Goal: Task Accomplishment & Management: Manage account settings

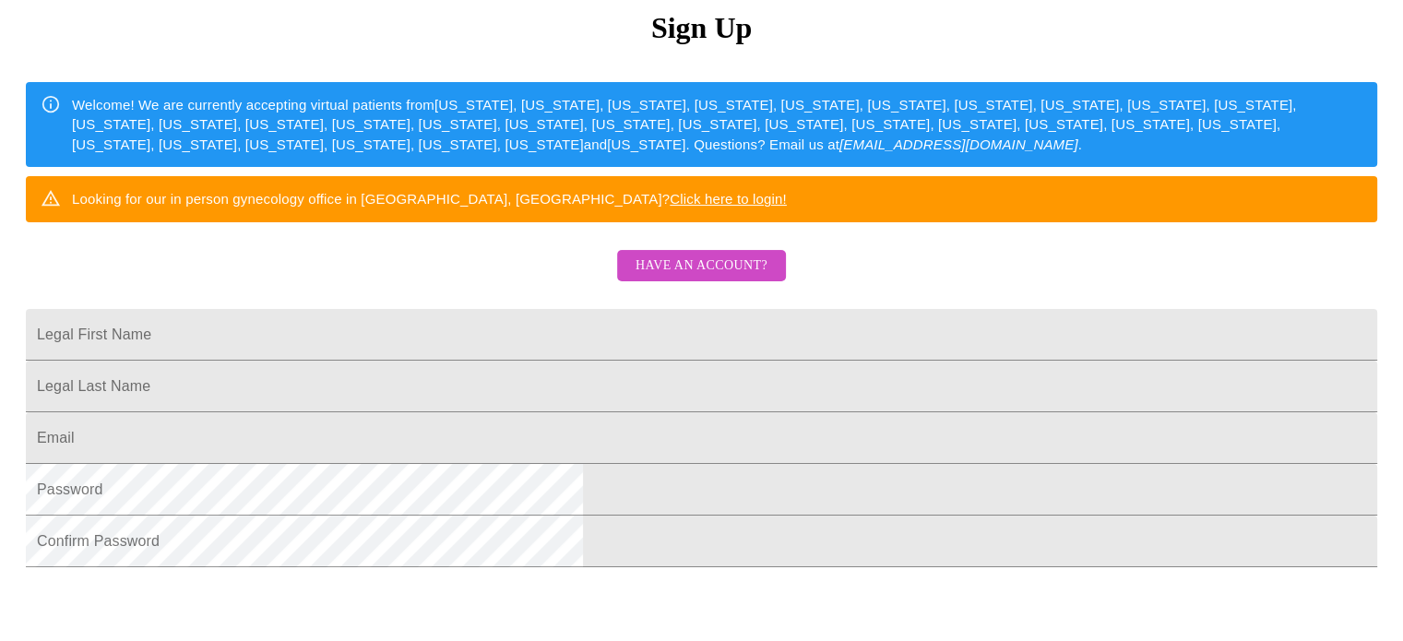
scroll to position [220, 0]
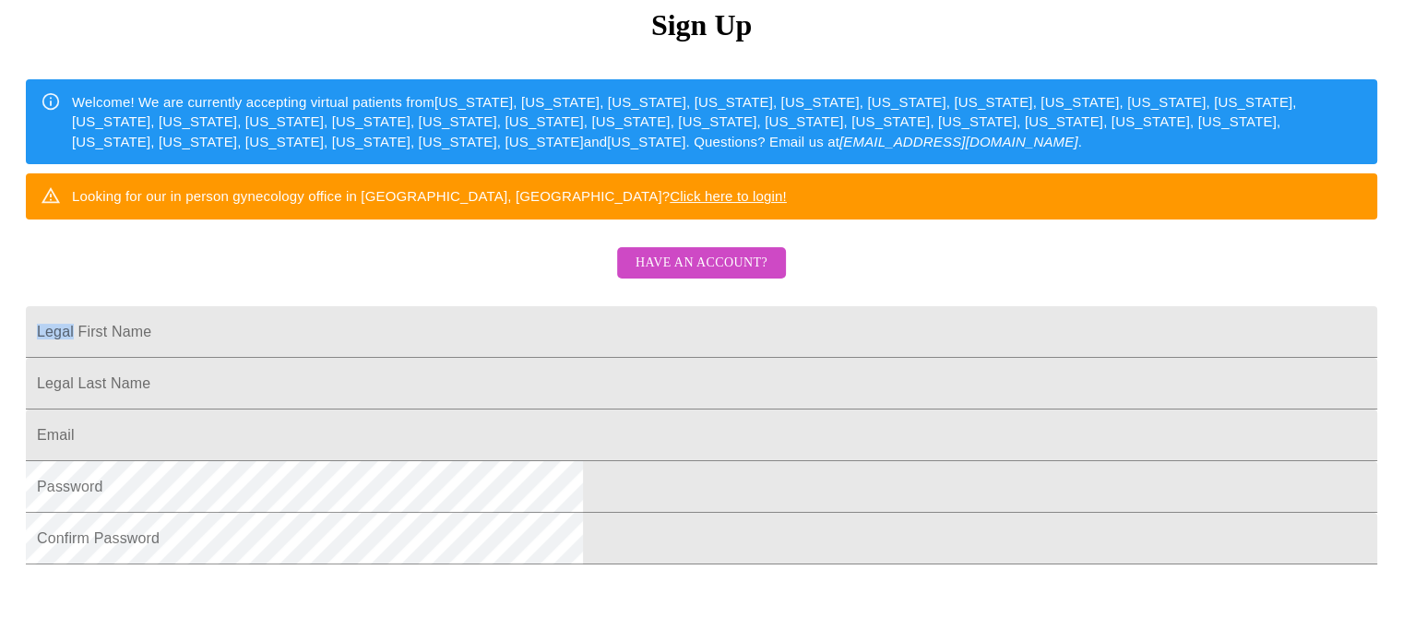
click at [730, 275] on span "Have an account?" at bounding box center [701, 263] width 132 height 23
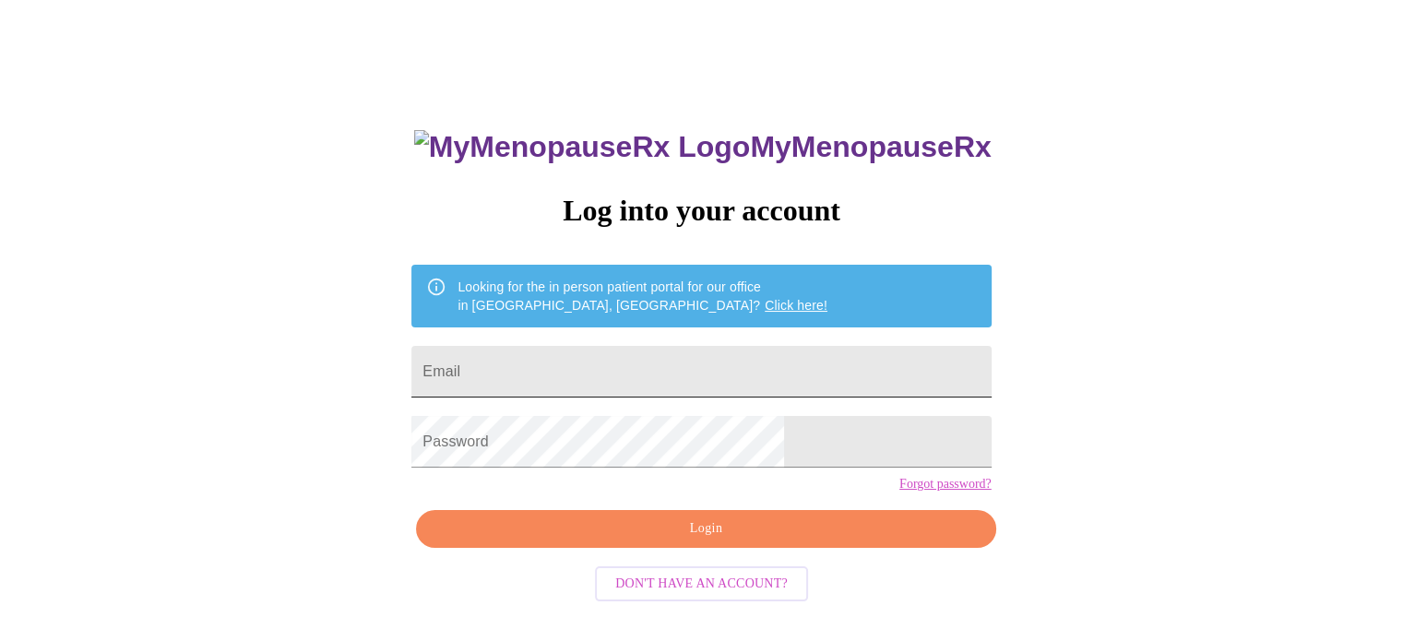
click at [769, 362] on input "Email" at bounding box center [700, 372] width 579 height 52
click at [1043, 306] on div "MyMenopauseRx Log into your account Looking for the in person patient portal fo…" at bounding box center [701, 356] width 1388 height 769
click at [735, 350] on input "Email" at bounding box center [700, 372] width 579 height 52
type input "[EMAIL_ADDRESS][DOMAIN_NAME]"
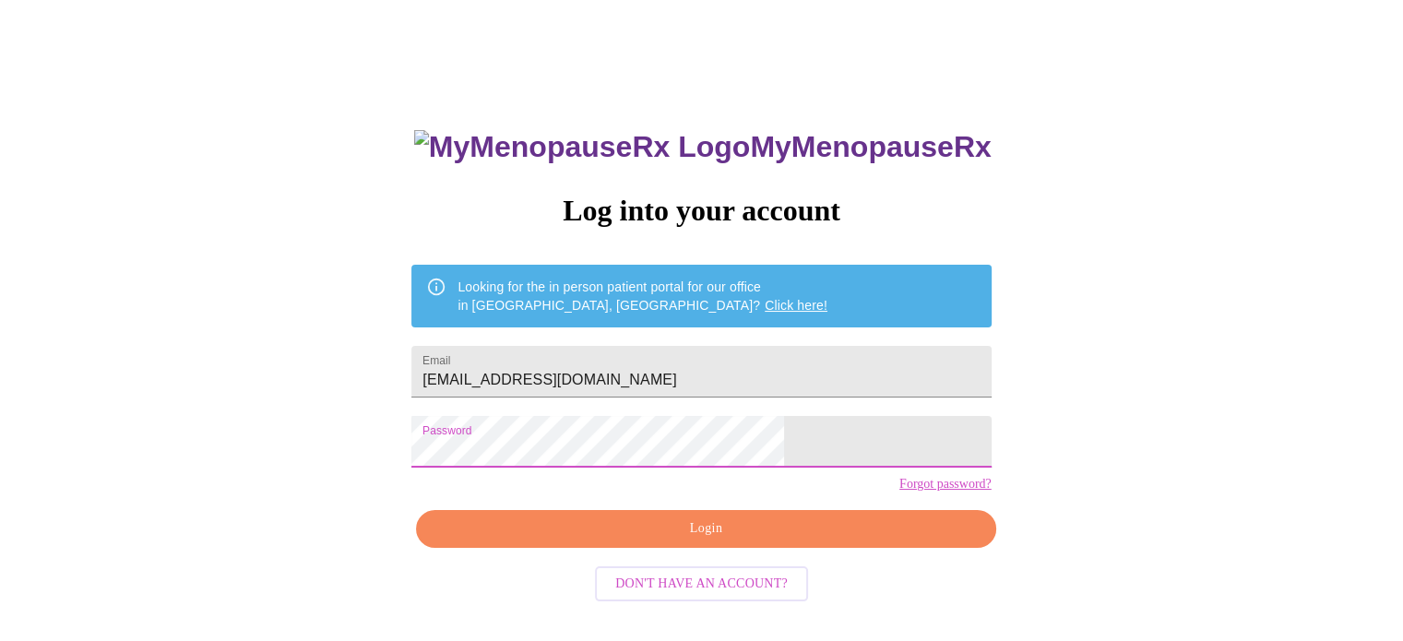
click at [750, 540] on span "Login" at bounding box center [705, 528] width 537 height 23
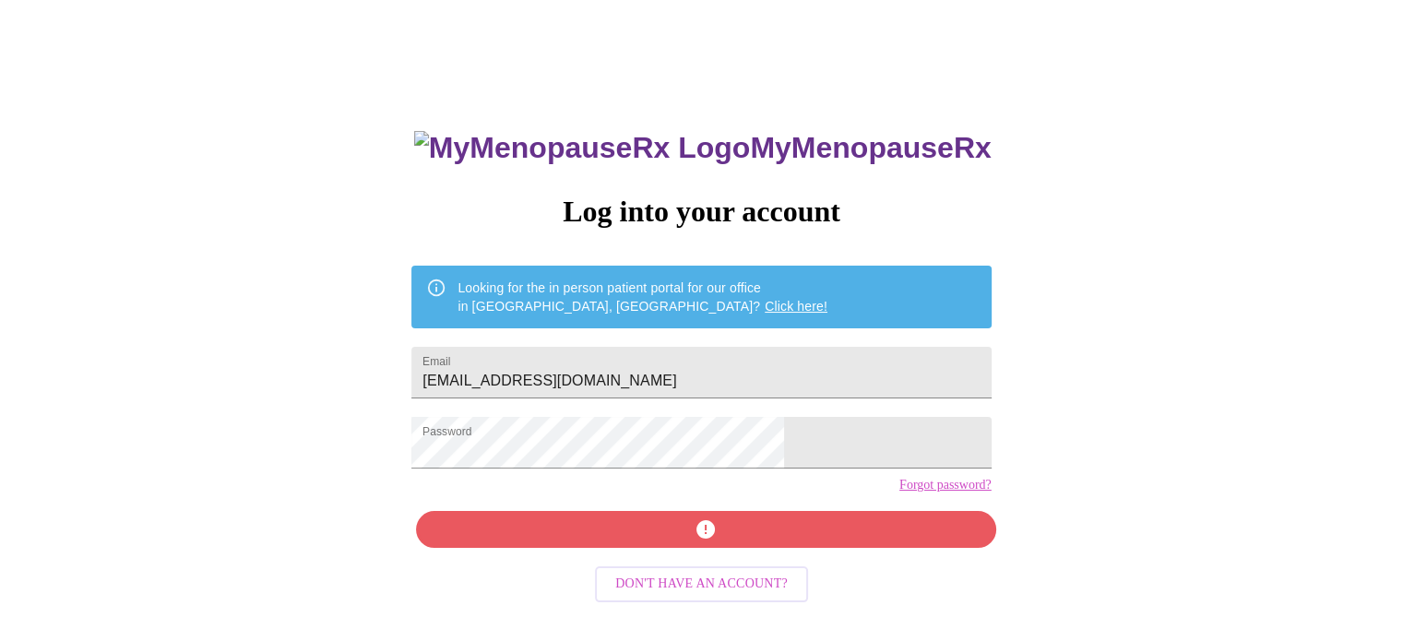
click at [899, 492] on link "Forgot password?" at bounding box center [945, 485] width 92 height 15
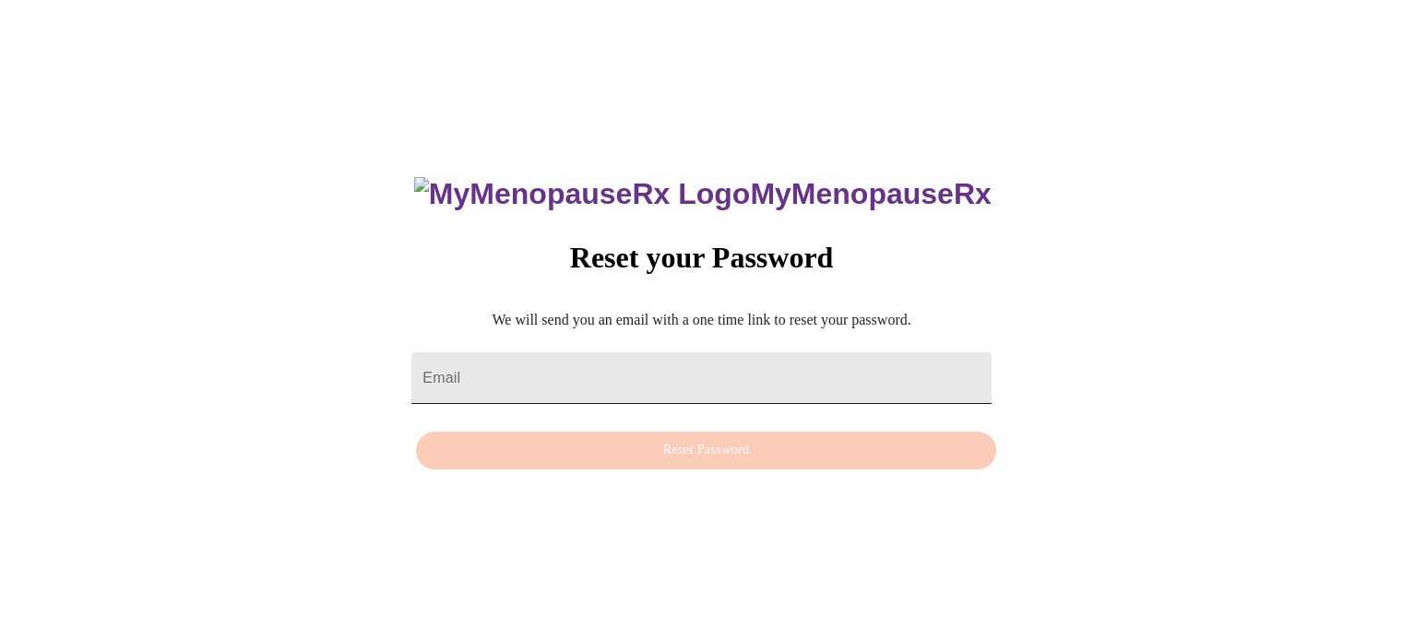
click at [773, 369] on input "Email" at bounding box center [700, 378] width 579 height 52
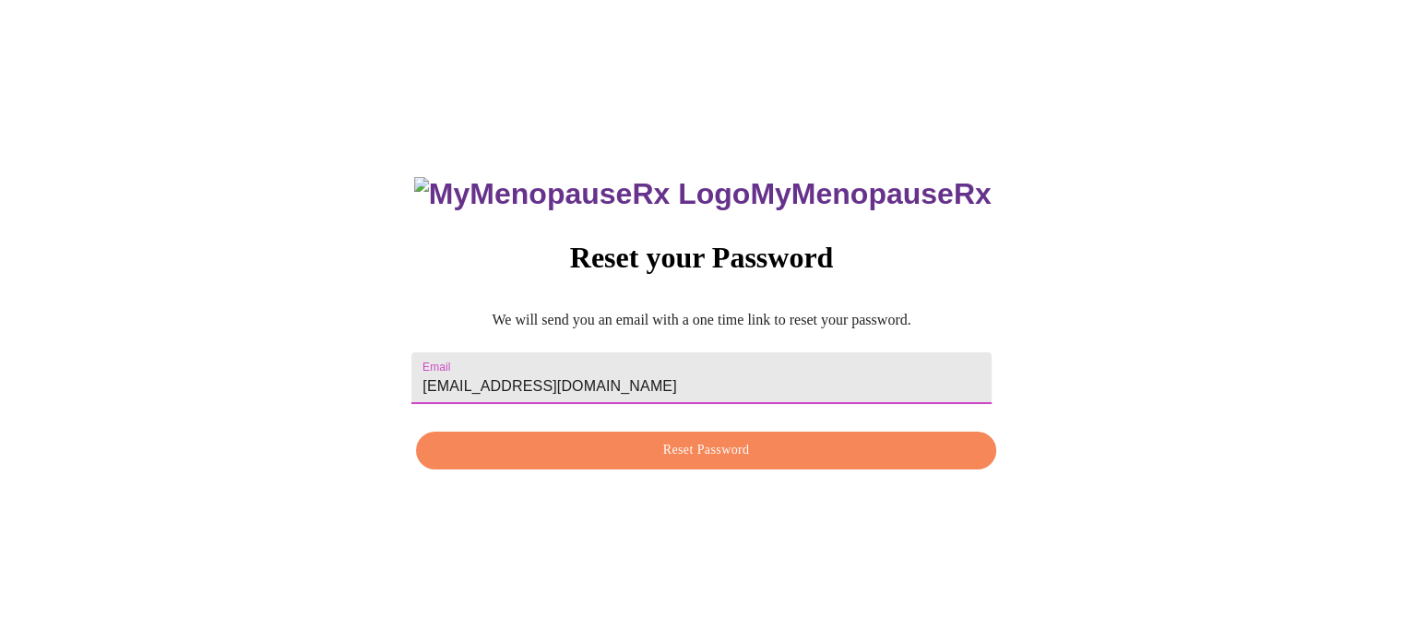
type input "[EMAIL_ADDRESS][DOMAIN_NAME]"
click at [781, 459] on span "Reset Password" at bounding box center [705, 450] width 537 height 23
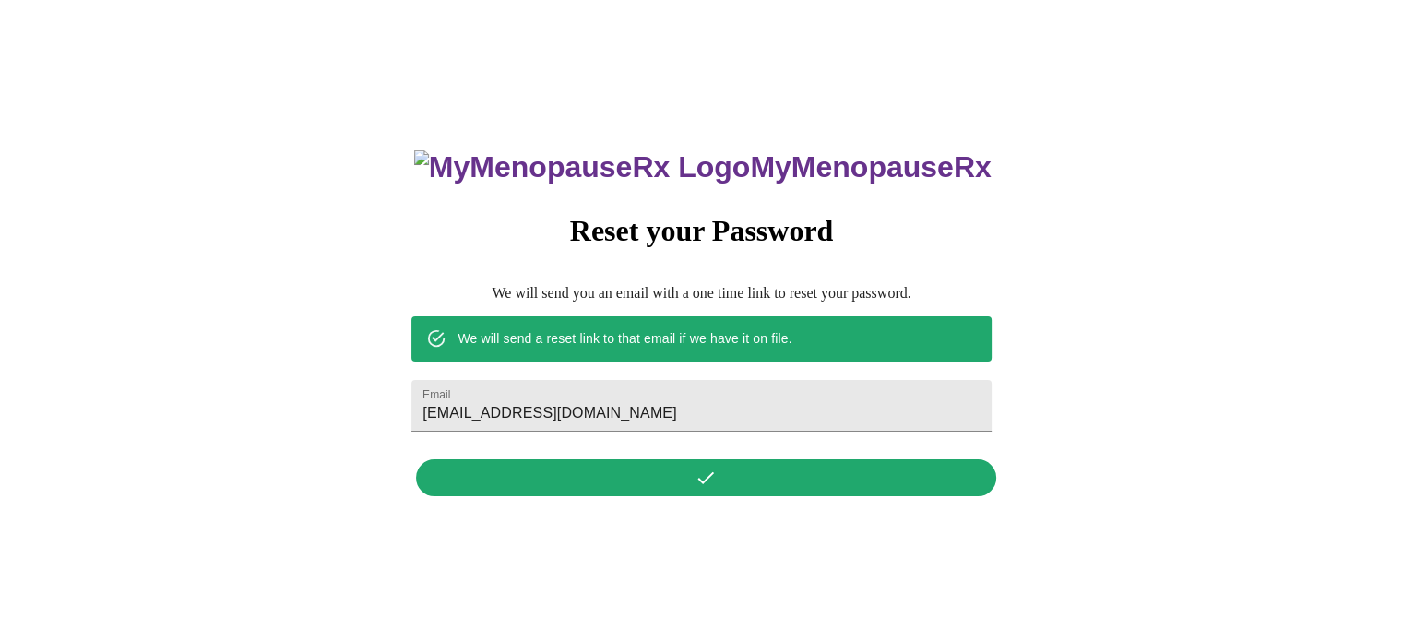
scroll to position [0, 0]
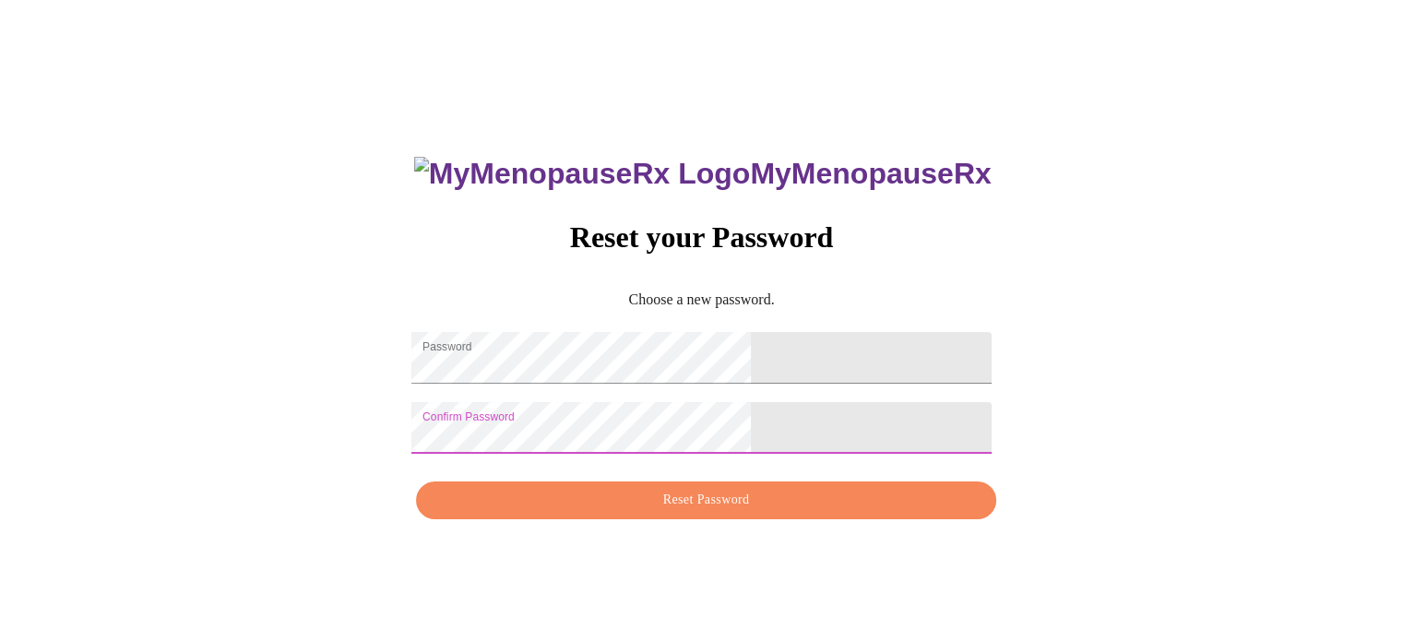
click at [764, 512] on span "Reset Password" at bounding box center [705, 500] width 537 height 23
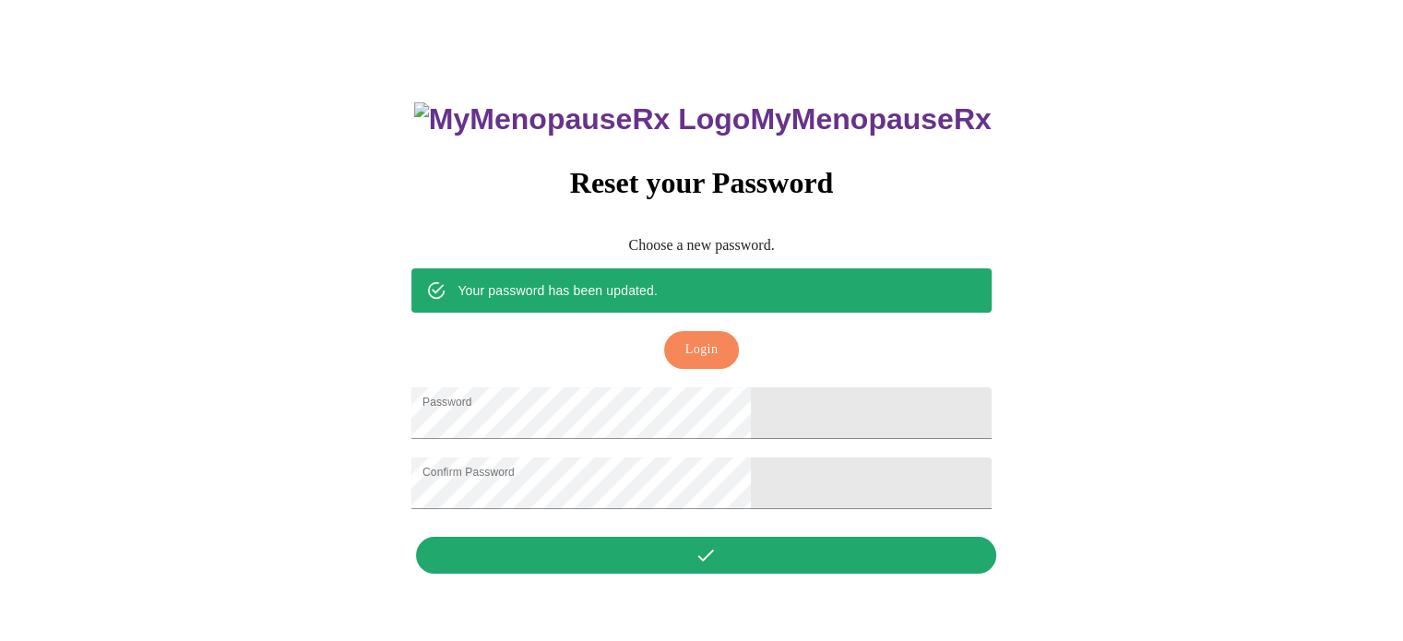
click at [719, 331] on button "Login" at bounding box center [701, 350] width 75 height 38
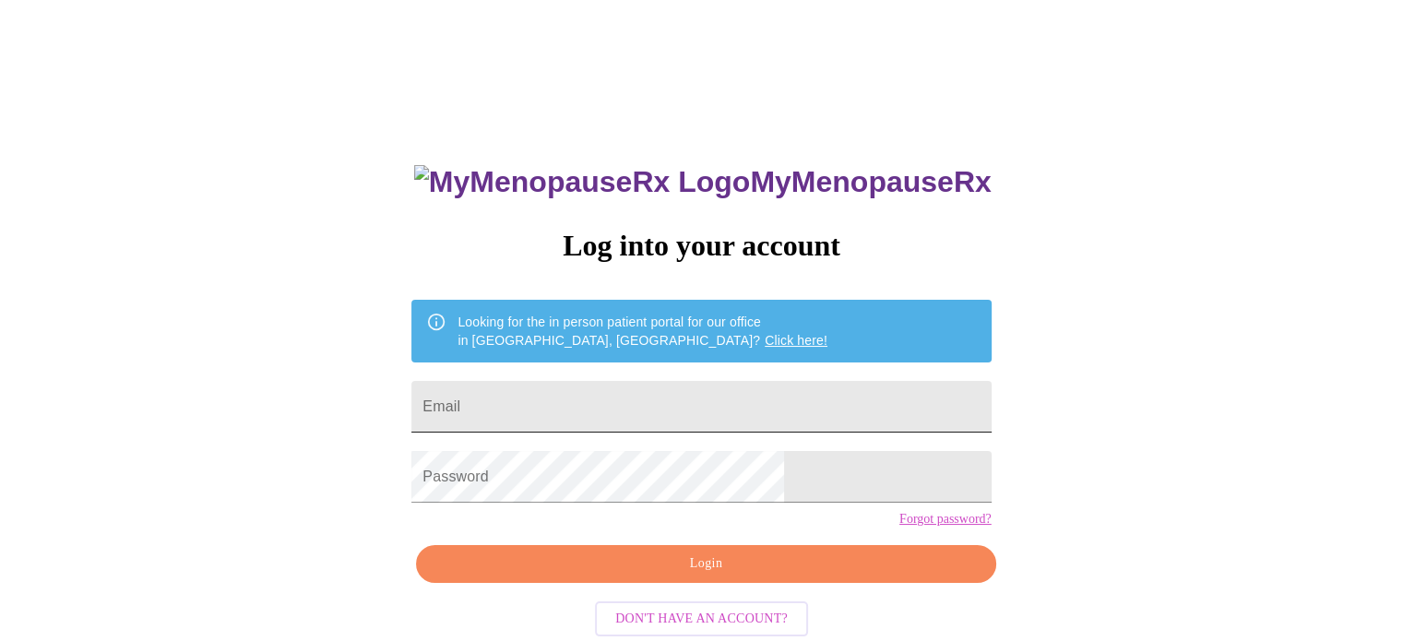
click at [732, 382] on input "Email" at bounding box center [700, 407] width 579 height 52
type input "[EMAIL_ADDRESS][DOMAIN_NAME]"
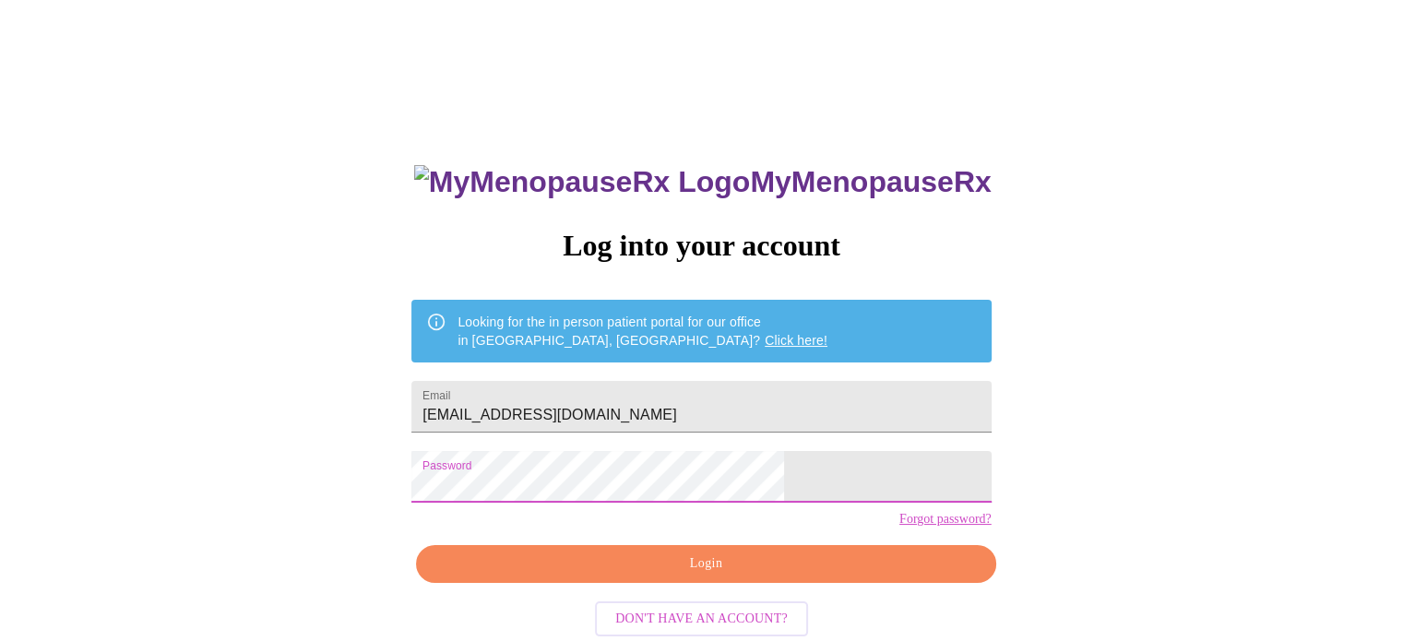
click at [724, 575] on span "Login" at bounding box center [705, 563] width 537 height 23
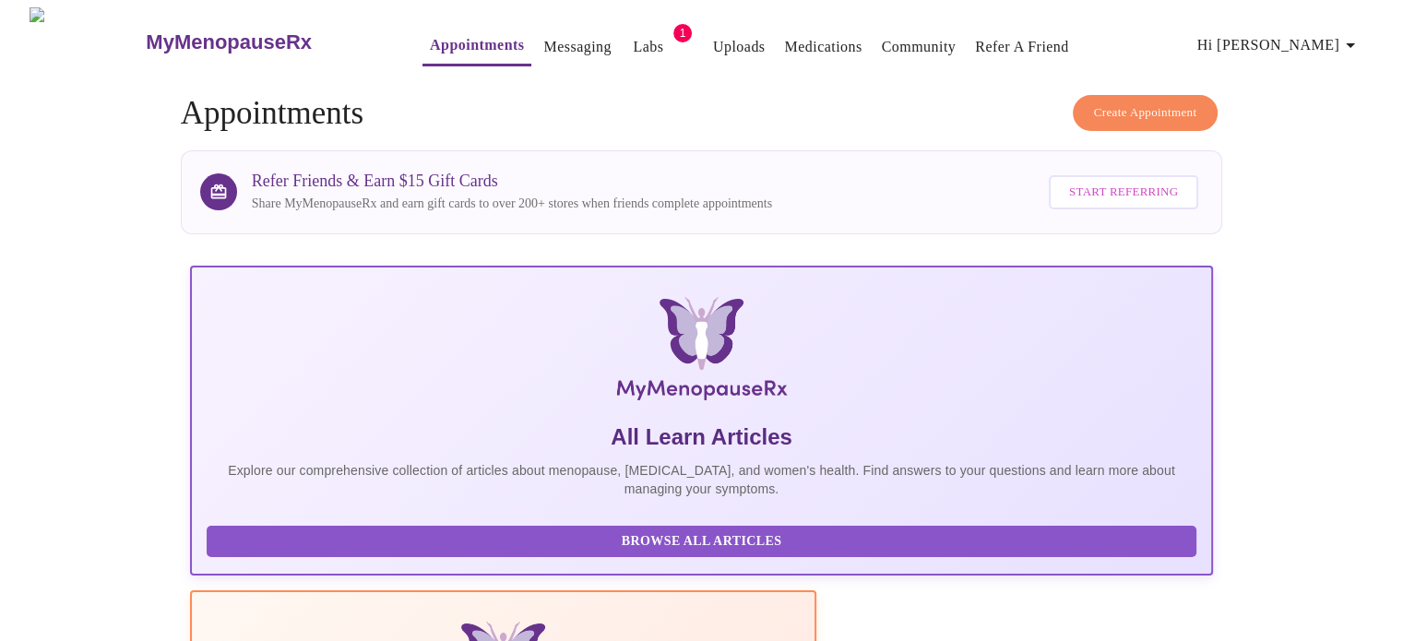
click at [673, 26] on span "1" at bounding box center [682, 33] width 18 height 18
click at [633, 34] on link "Labs" at bounding box center [648, 47] width 30 height 26
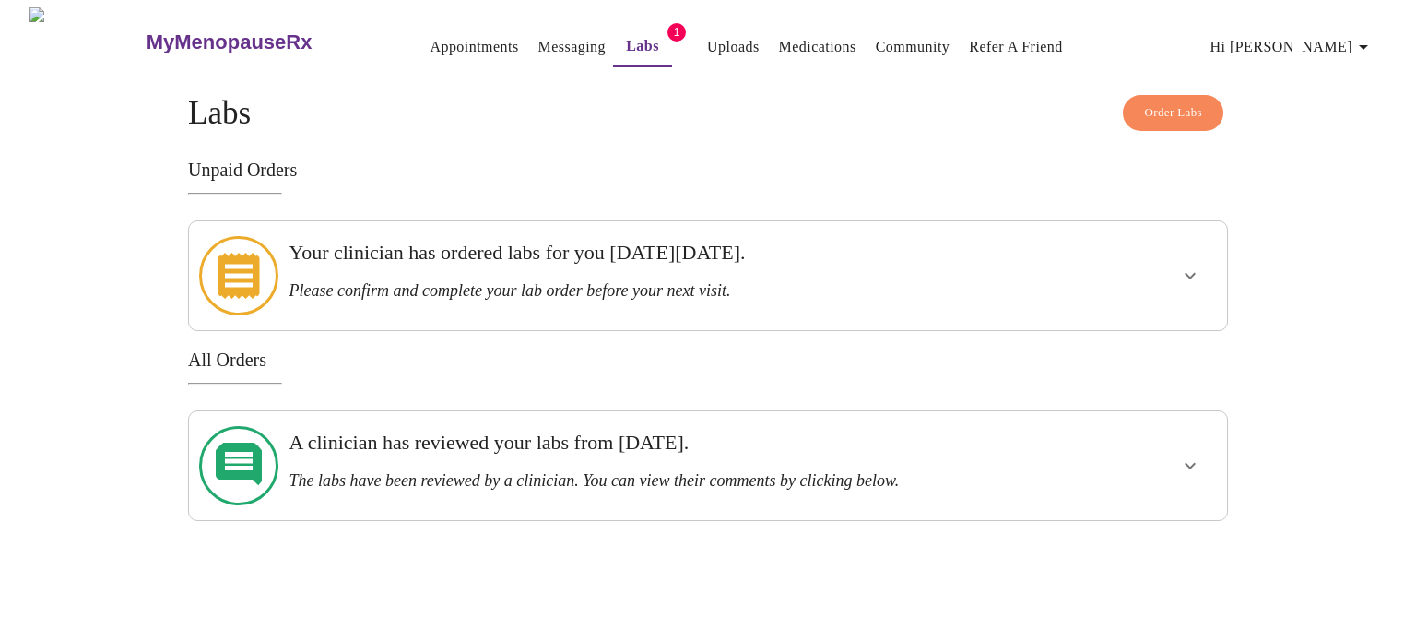
click at [1180, 265] on icon "show more" at bounding box center [1190, 276] width 22 height 22
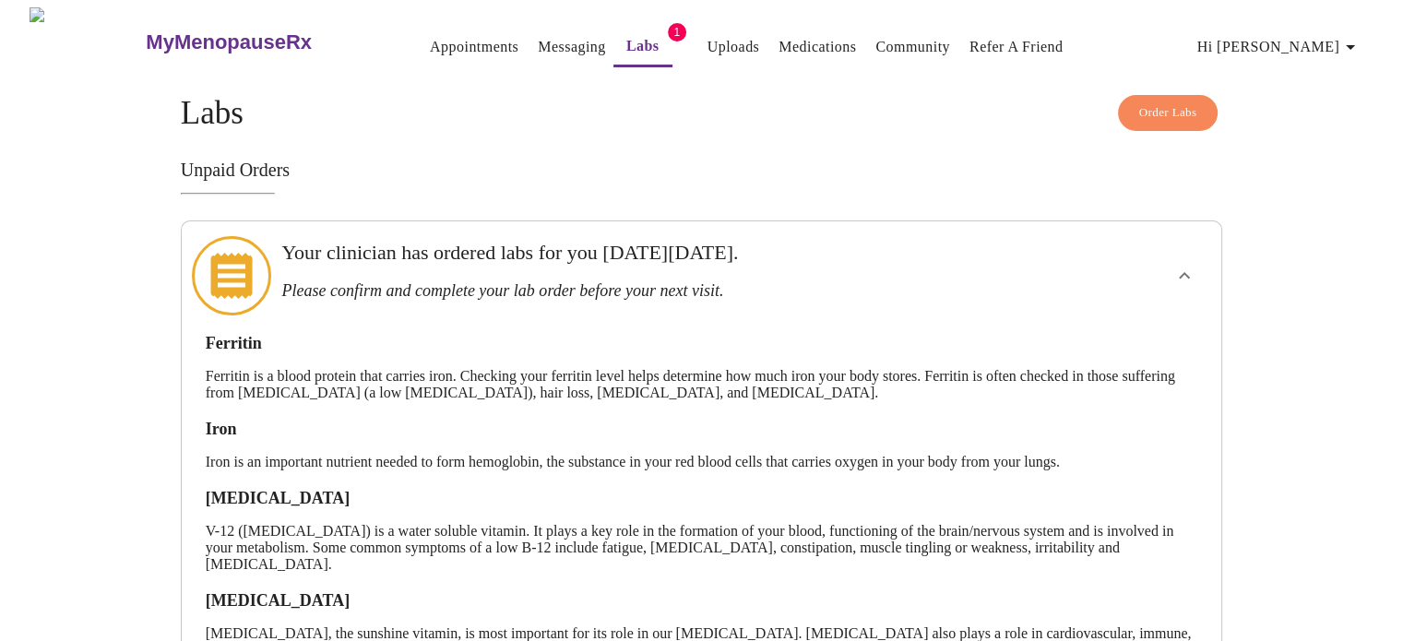
click at [430, 37] on link "Appointments" at bounding box center [474, 47] width 89 height 26
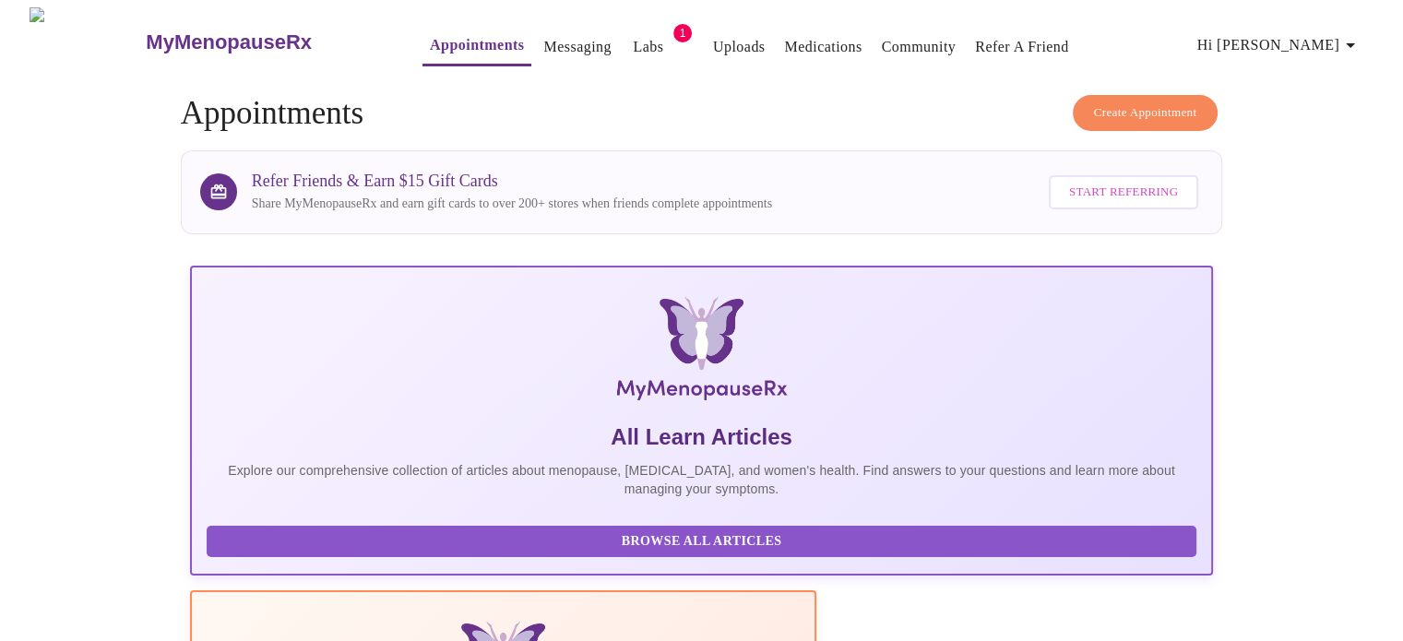
click at [543, 39] on link "Messaging" at bounding box center [576, 47] width 67 height 26
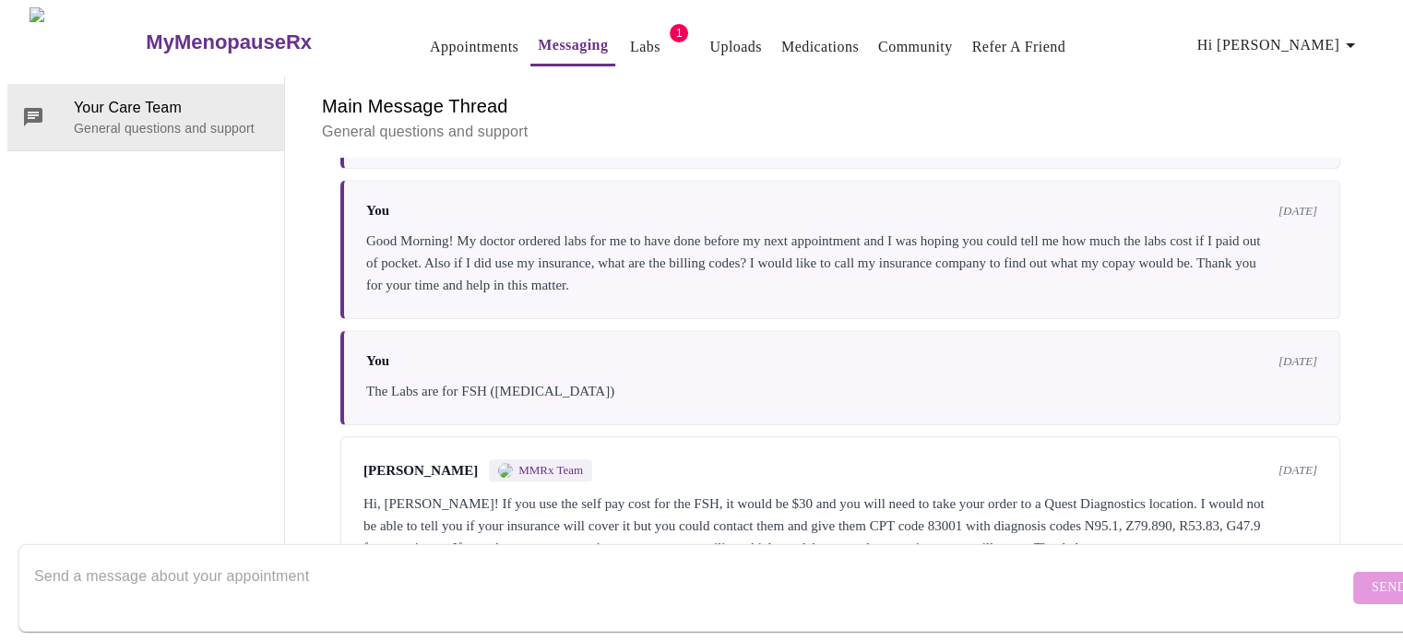
scroll to position [1926, 0]
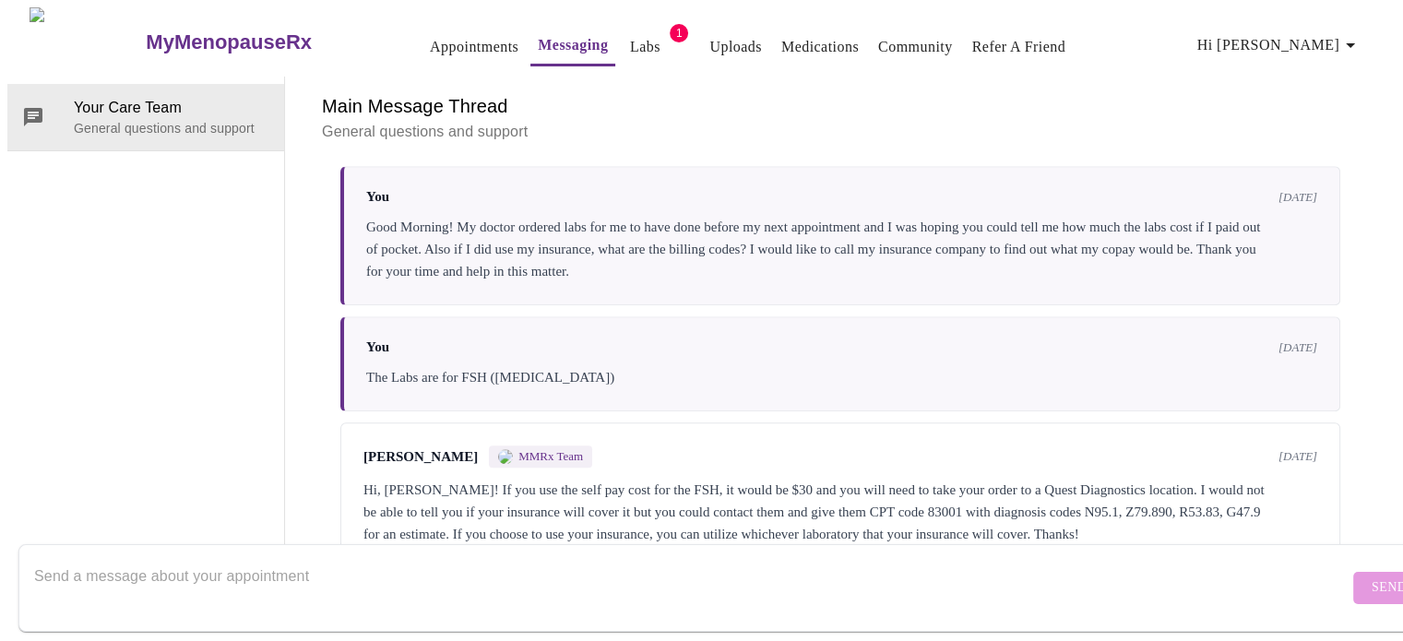
click at [690, 558] on textarea "Send a message about your appointment" at bounding box center [691, 587] width 1314 height 59
type textarea "H"
click at [1354, 41] on icon "button" at bounding box center [1350, 45] width 22 height 22
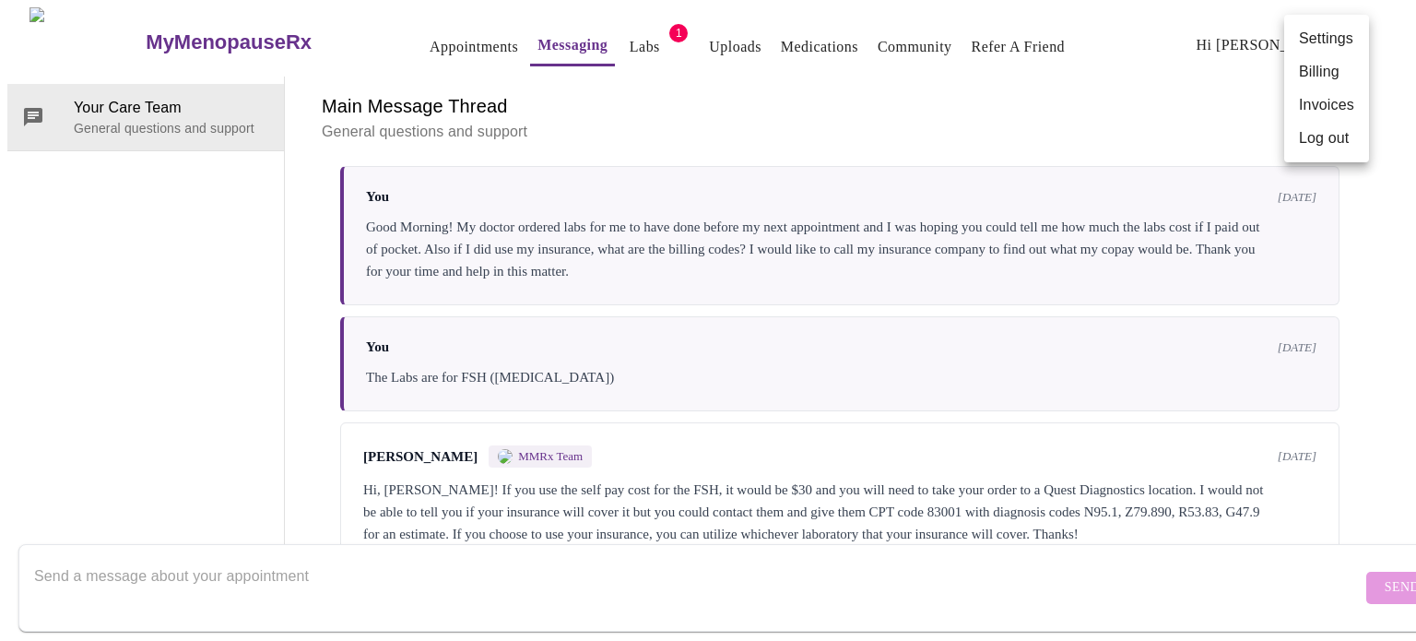
click at [1321, 137] on li "Log out" at bounding box center [1327, 138] width 85 height 33
